Goal: Task Accomplishment & Management: Manage account settings

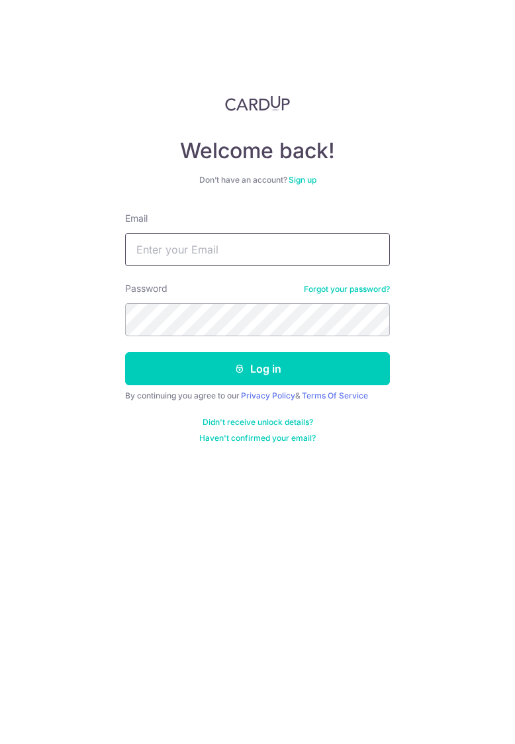
click at [304, 251] on input "Email" at bounding box center [257, 249] width 265 height 33
type input "[PERSON_NAME][EMAIL_ADDRESS][DOMAIN_NAME]"
click at [125, 352] on button "Log in" at bounding box center [257, 368] width 265 height 33
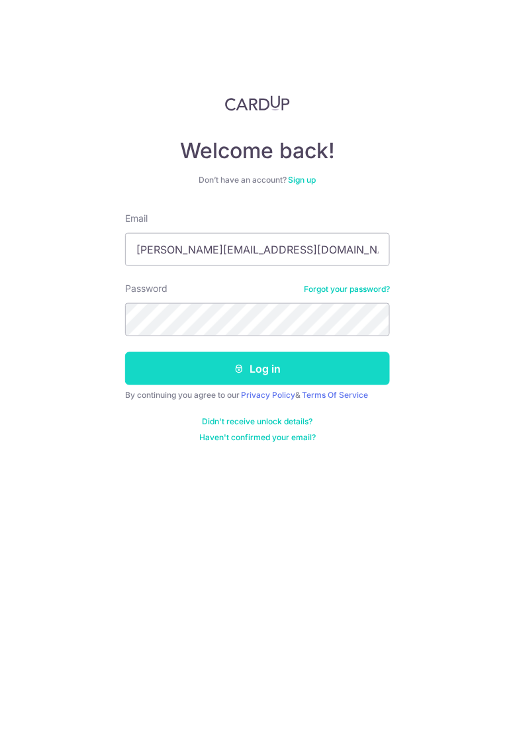
click at [281, 371] on button "Log in" at bounding box center [257, 368] width 265 height 33
